Goal: Information Seeking & Learning: Learn about a topic

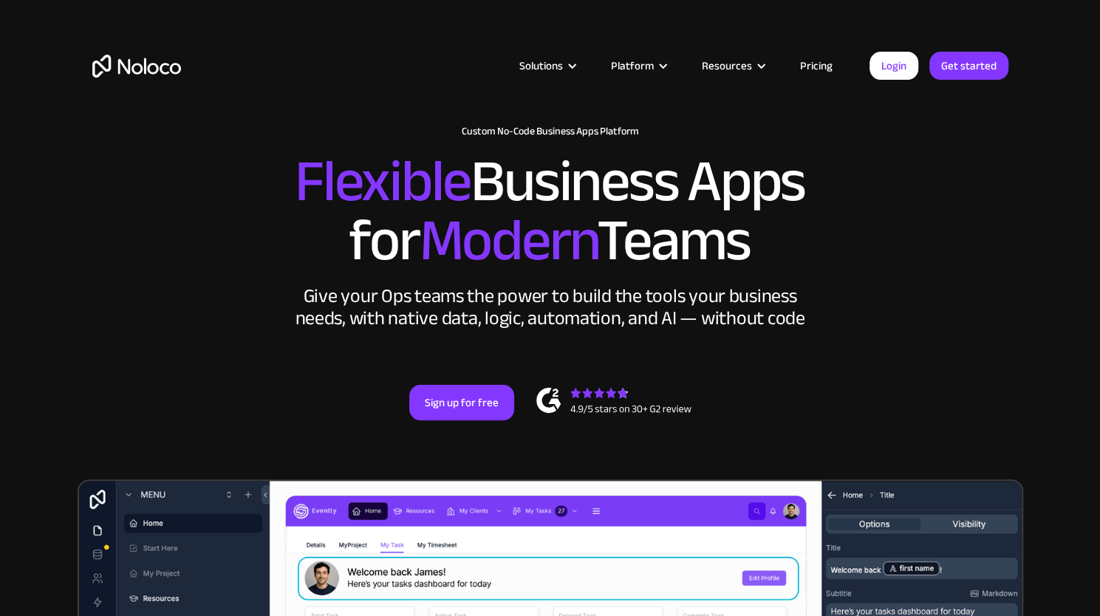
click at [816, 64] on link "Pricing" at bounding box center [816, 65] width 69 height 19
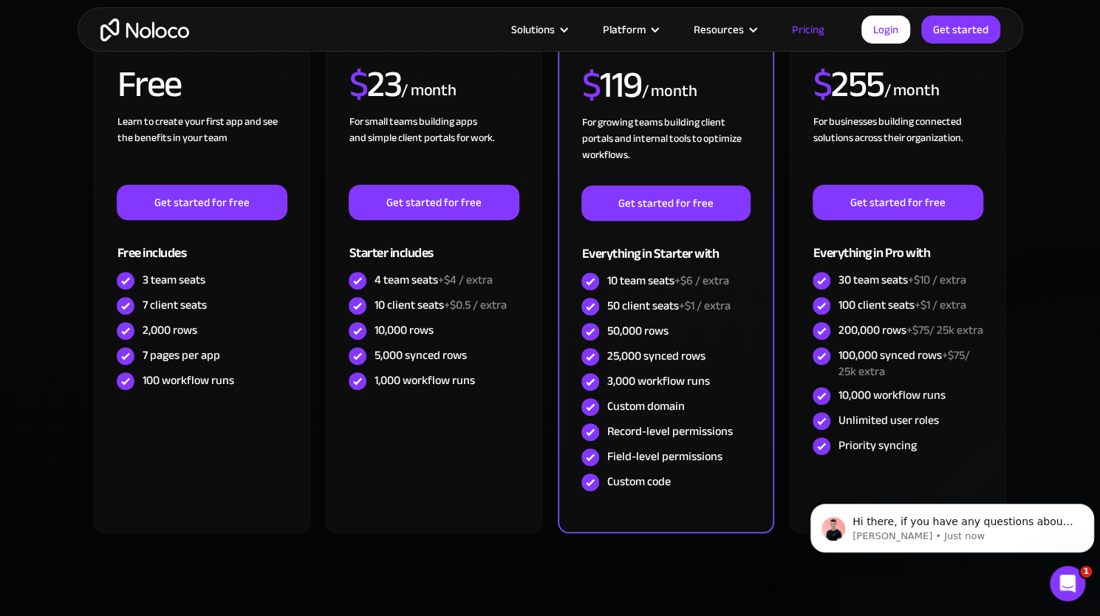
scroll to position [383, 0]
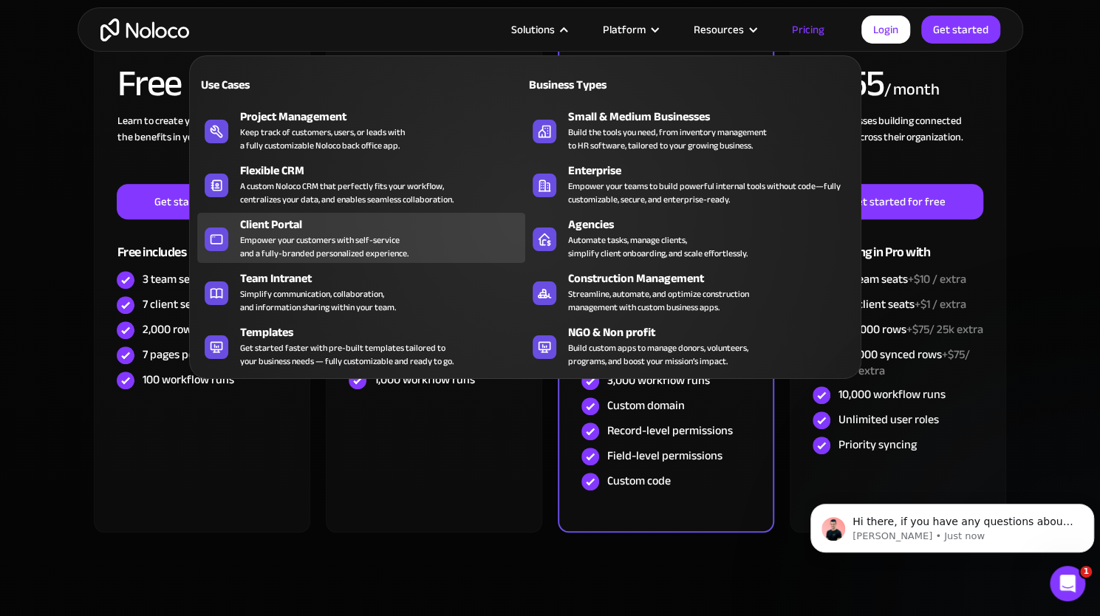
click at [268, 227] on div "Client Portal" at bounding box center [386, 225] width 292 height 18
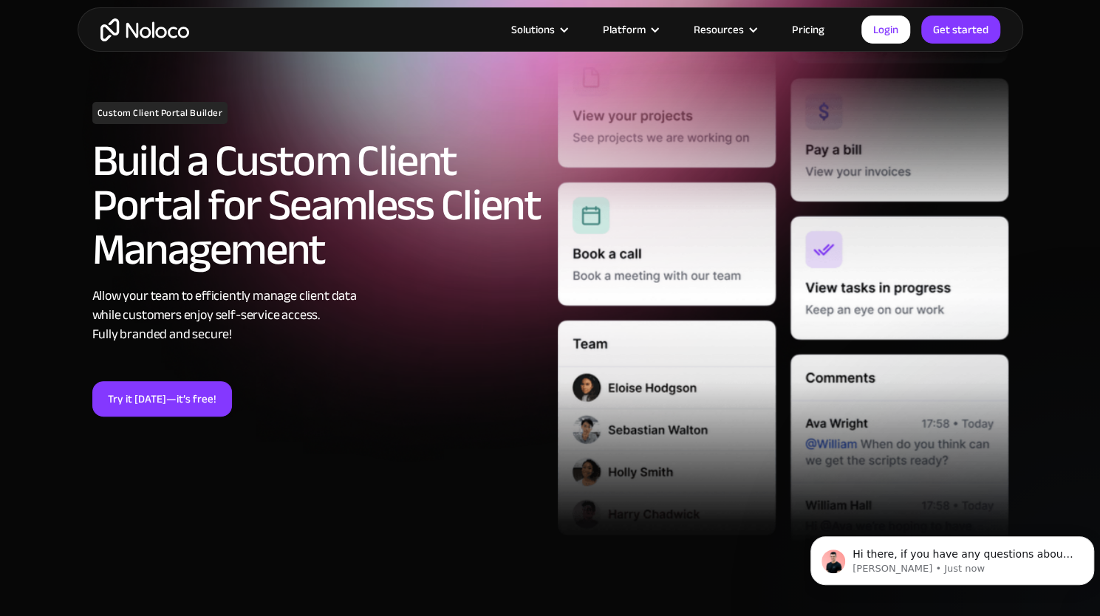
scroll to position [187, 0]
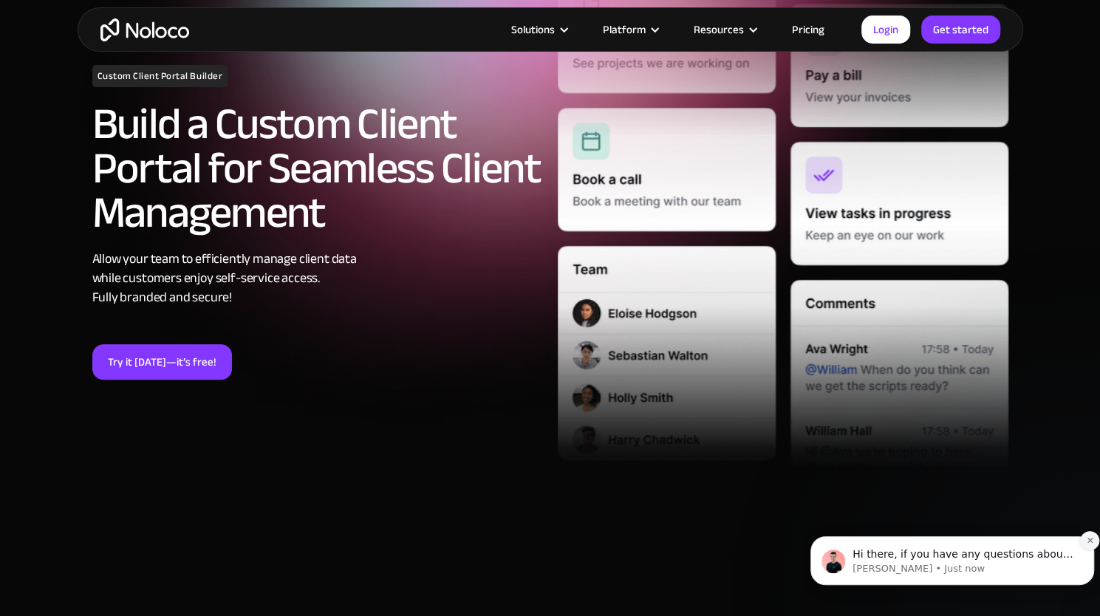
click at [1090, 543] on icon "Dismiss notification" at bounding box center [1090, 540] width 8 height 8
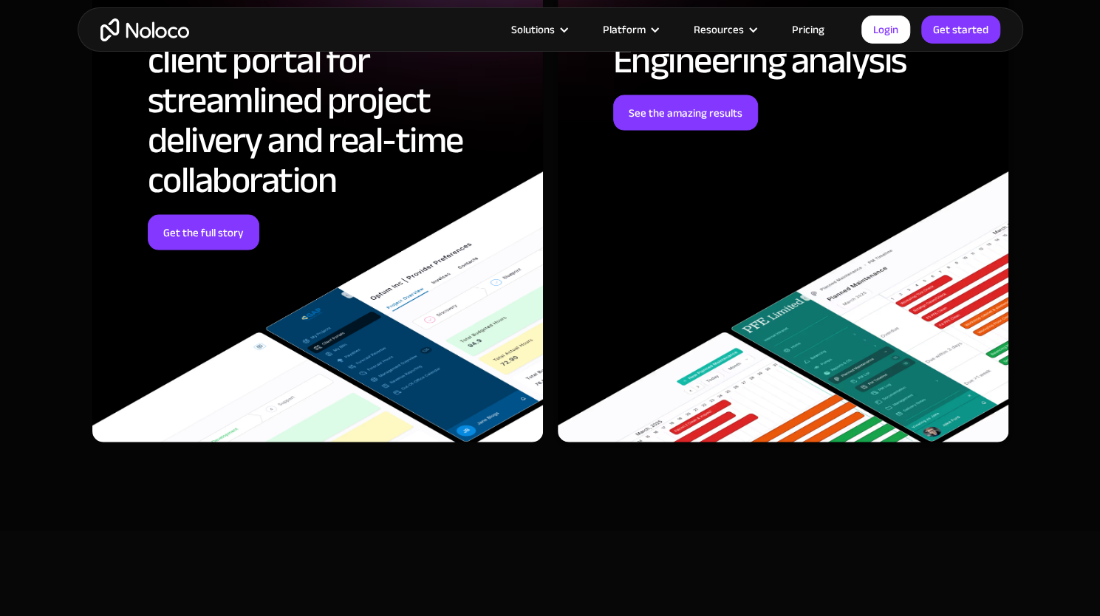
scroll to position [5067, 0]
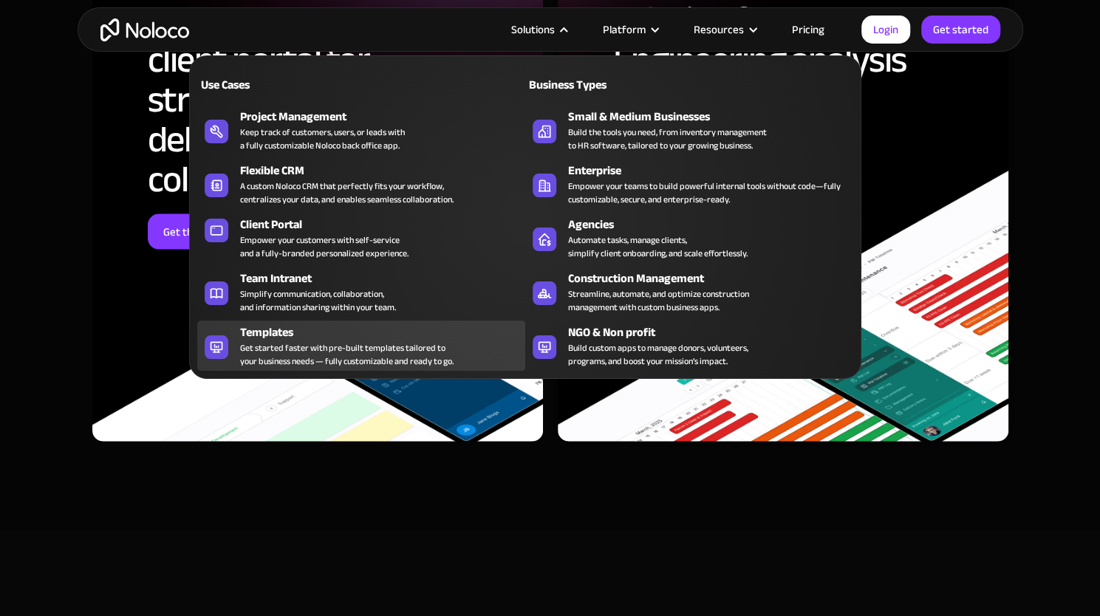
click at [278, 335] on div "Templates" at bounding box center [386, 333] width 292 height 18
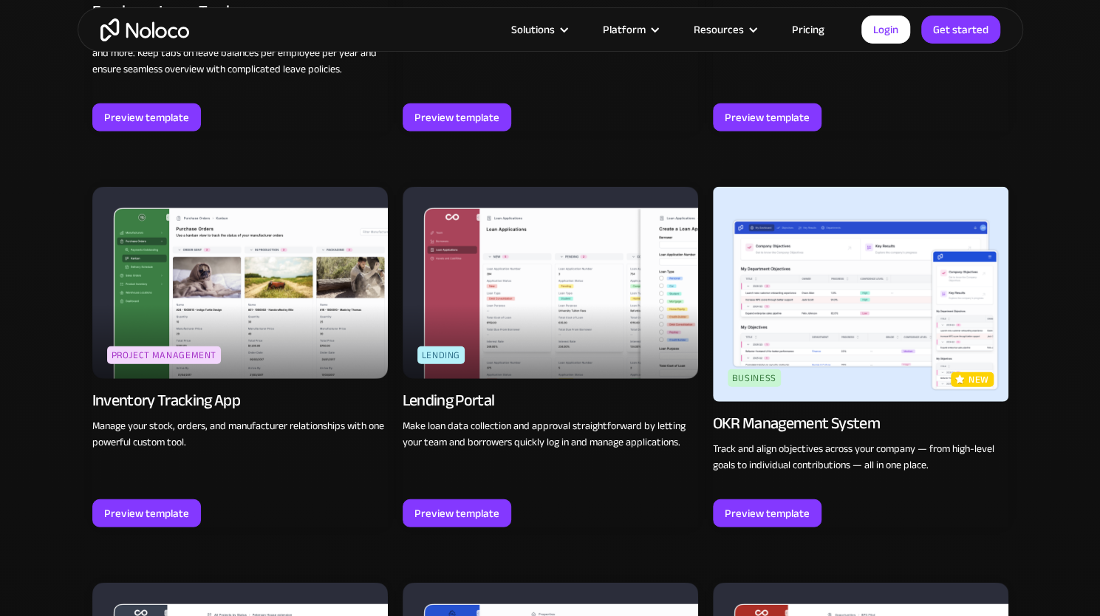
scroll to position [2115, 0]
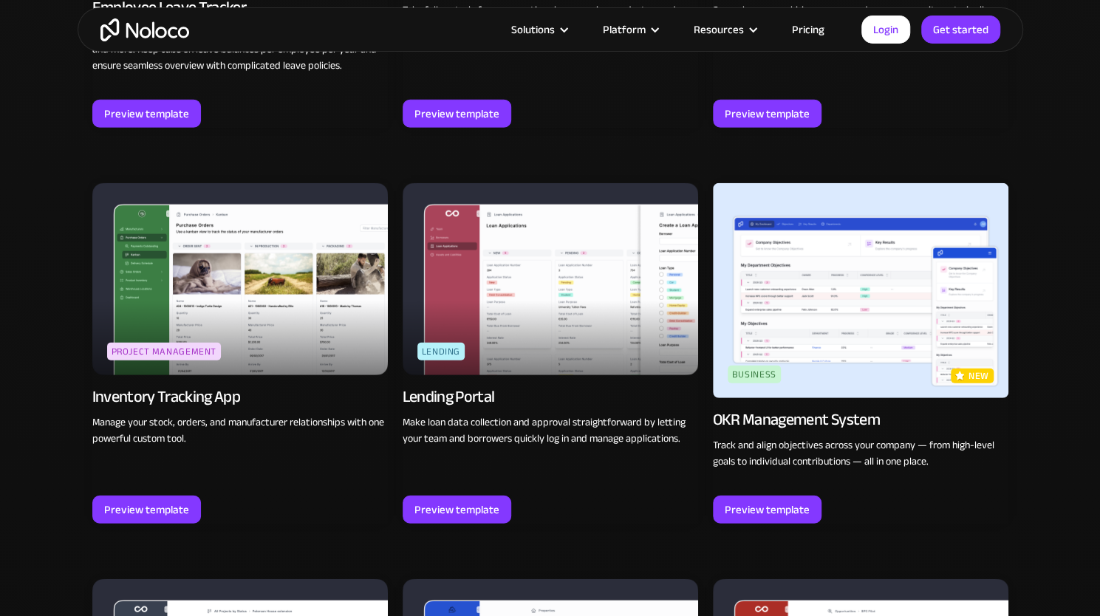
click at [535, 323] on img at bounding box center [551, 279] width 296 height 192
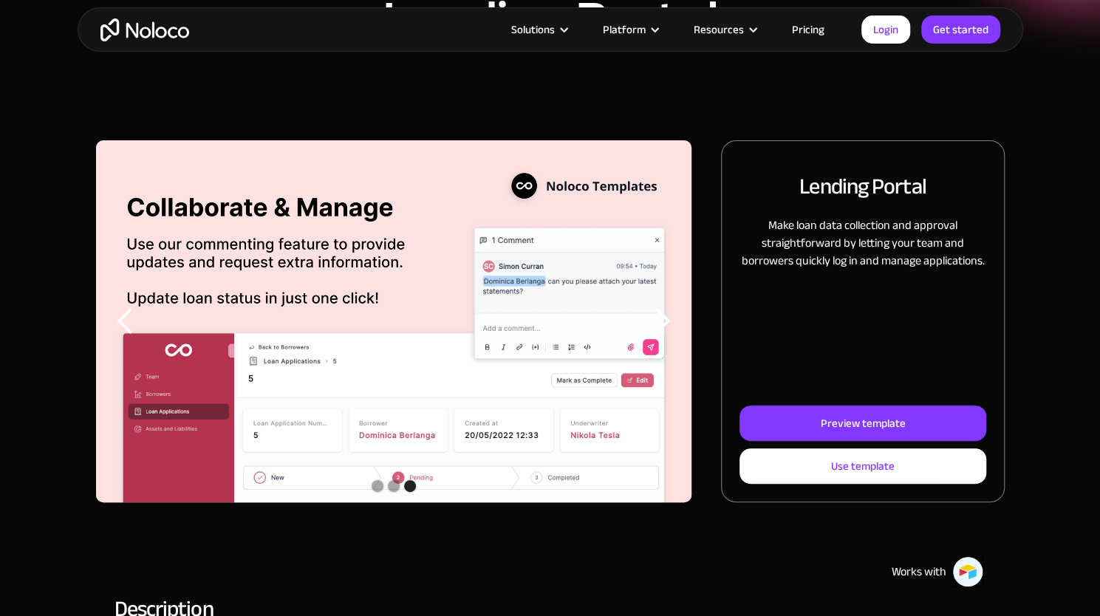
scroll to position [264, 0]
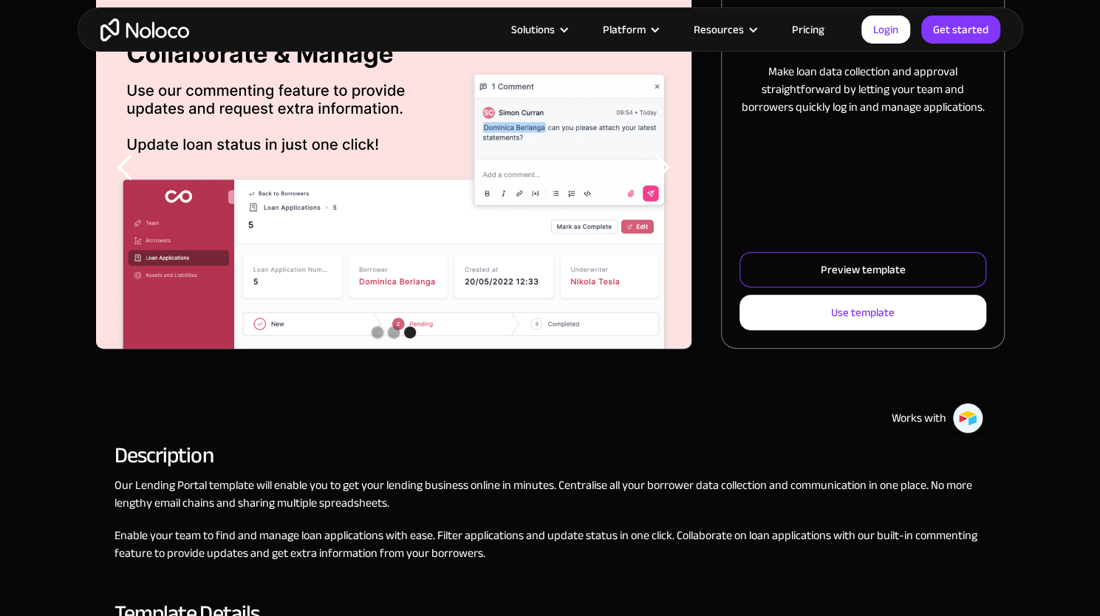
click at [898, 271] on div "Preview template" at bounding box center [862, 269] width 85 height 19
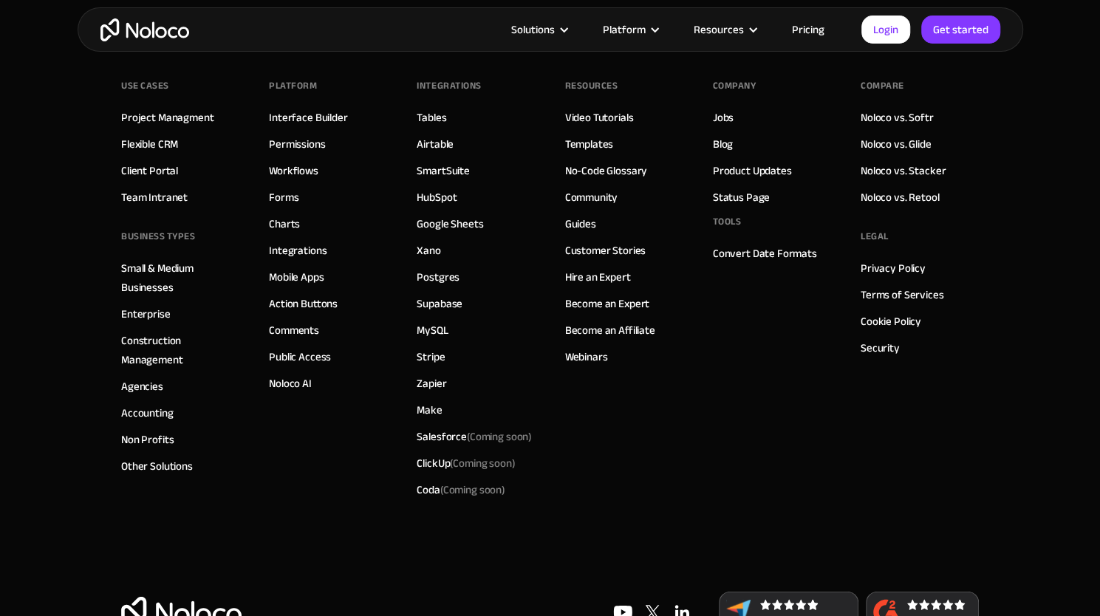
scroll to position [2235, 0]
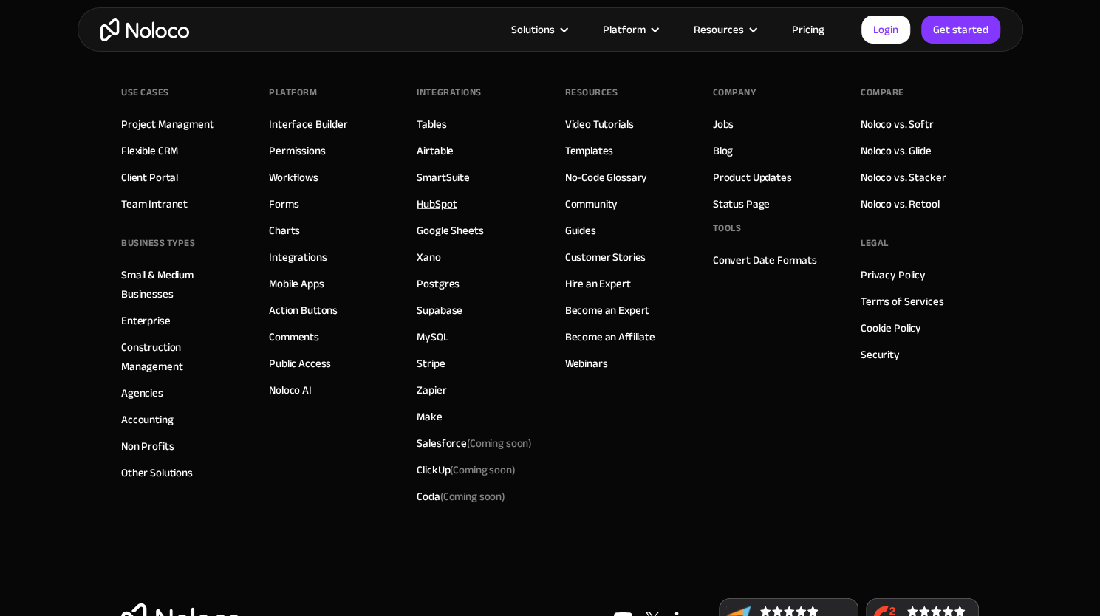
click at [445, 201] on link "HubSpot" at bounding box center [437, 203] width 40 height 19
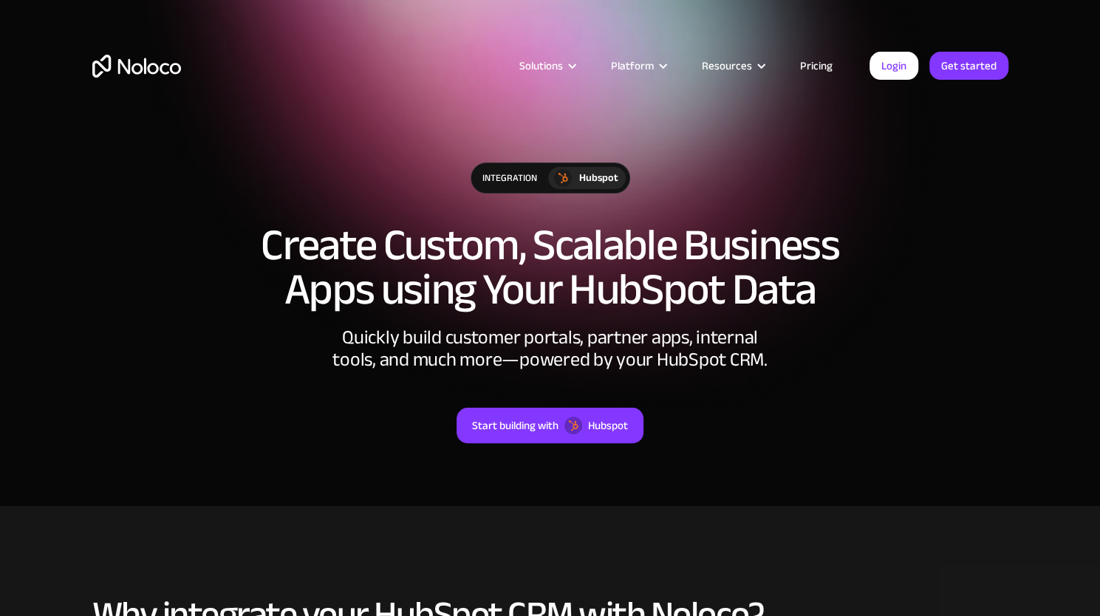
click at [383, 339] on div "Quickly build customer portals, partner apps, internal tools, and much more—pow…" at bounding box center [550, 349] width 443 height 44
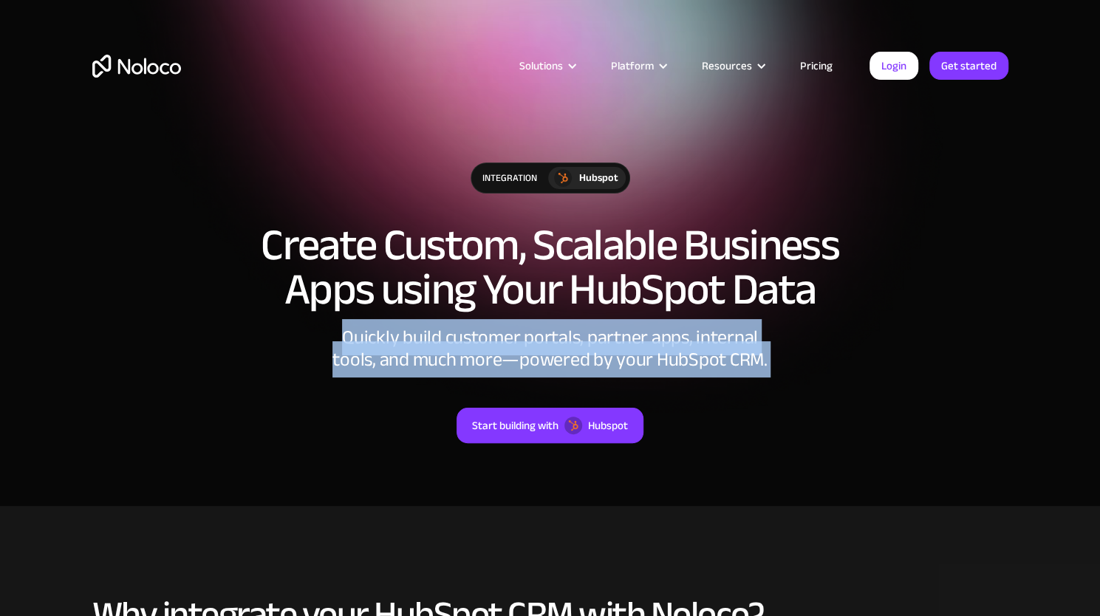
click at [383, 339] on div "Quickly build customer portals, partner apps, internal tools, and much more—pow…" at bounding box center [550, 349] width 443 height 44
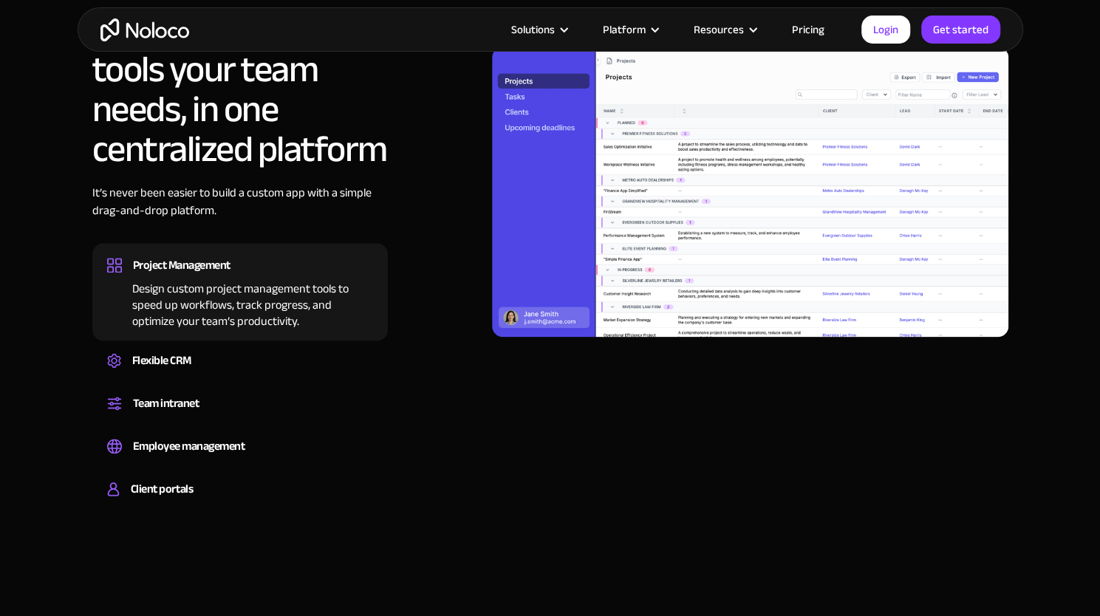
scroll to position [1137, 0]
